Goal: Information Seeking & Learning: Learn about a topic

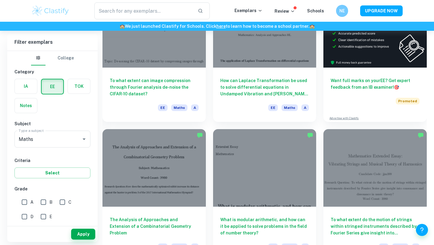
scroll to position [92, 0]
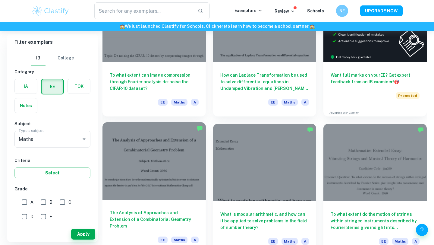
click at [138, 162] on div at bounding box center [154, 161] width 103 height 78
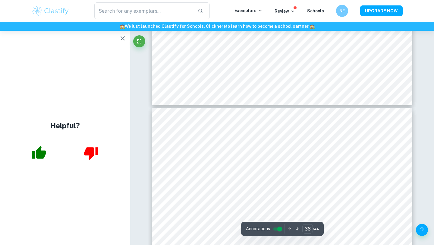
scroll to position [12818, 0]
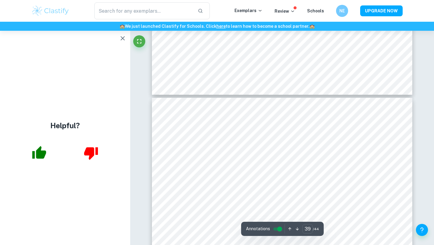
type input "40"
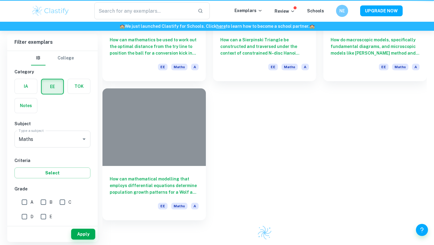
scroll to position [92, 0]
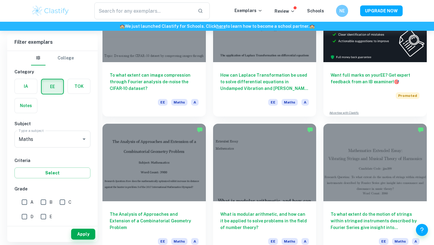
click at [176, 154] on div at bounding box center [154, 163] width 103 height 78
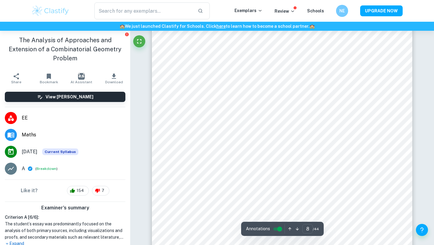
scroll to position [2634, 0]
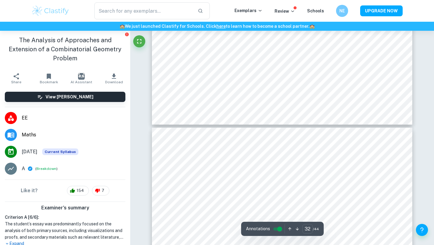
type input "31"
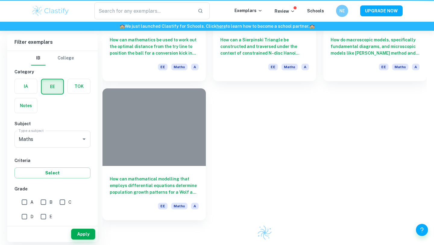
scroll to position [92, 0]
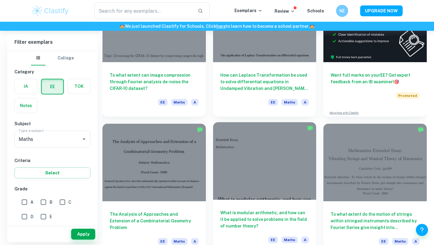
click at [259, 165] on div at bounding box center [264, 161] width 103 height 78
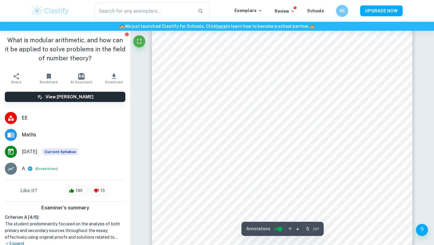
scroll to position [1627, 0]
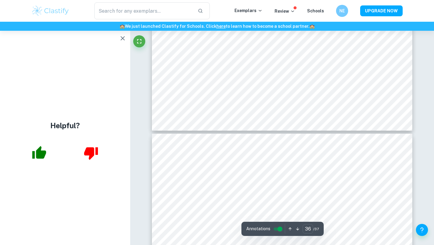
type input "37"
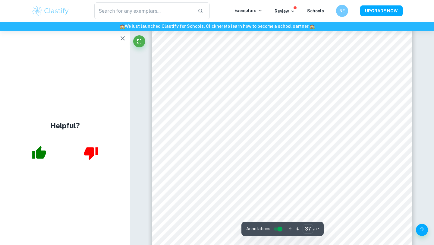
scroll to position [13844, 0]
